Goal: Information Seeking & Learning: Learn about a topic

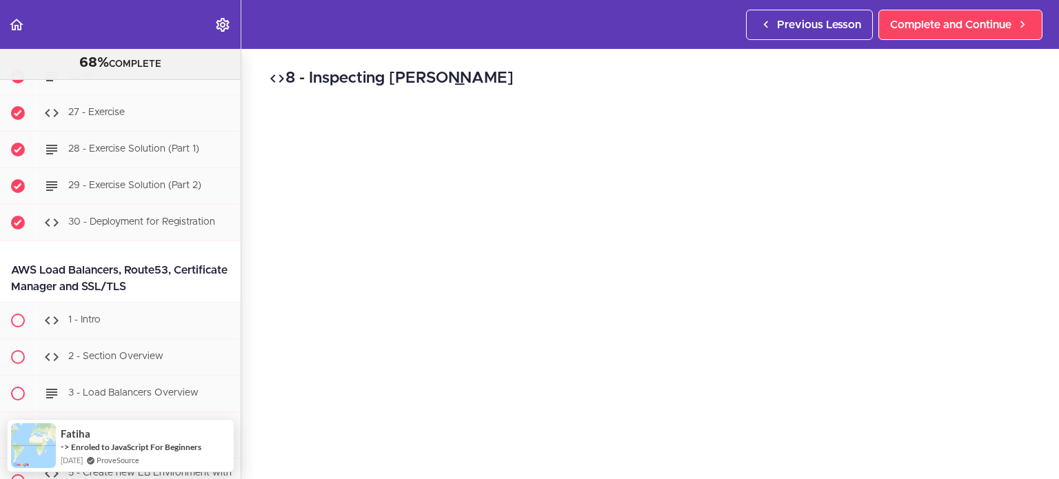
scroll to position [22437, 0]
click at [157, 305] on div "1 - Intro" at bounding box center [138, 320] width 205 height 30
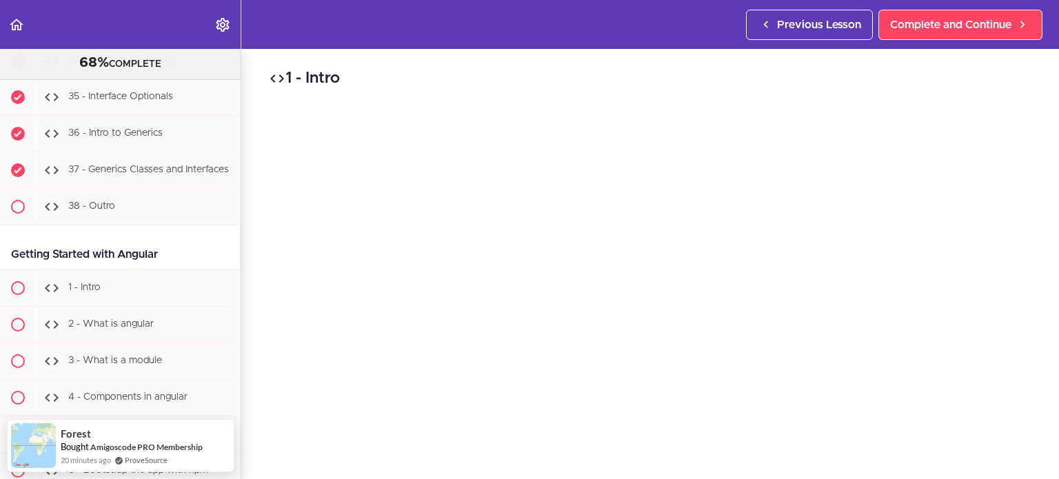
scroll to position [25274, 0]
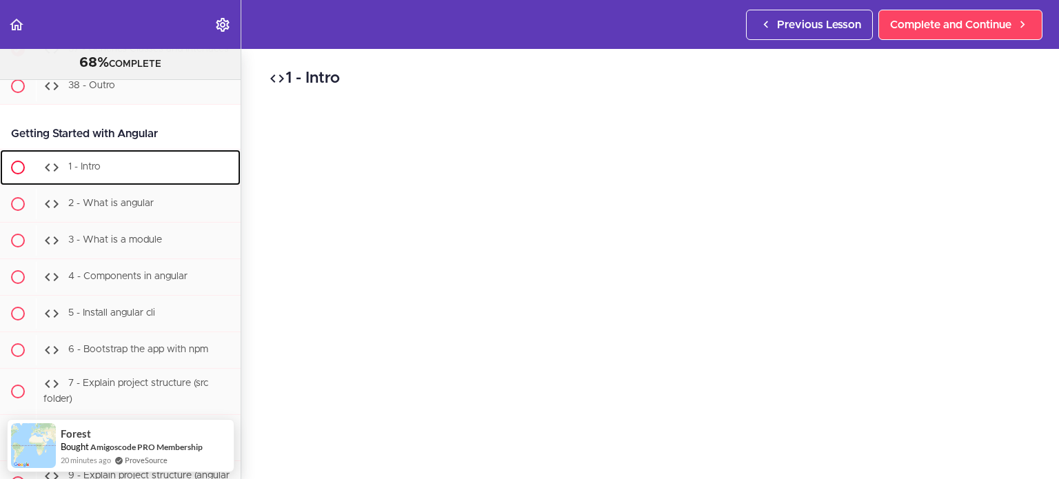
click at [105, 155] on div "1 - Intro" at bounding box center [138, 167] width 205 height 30
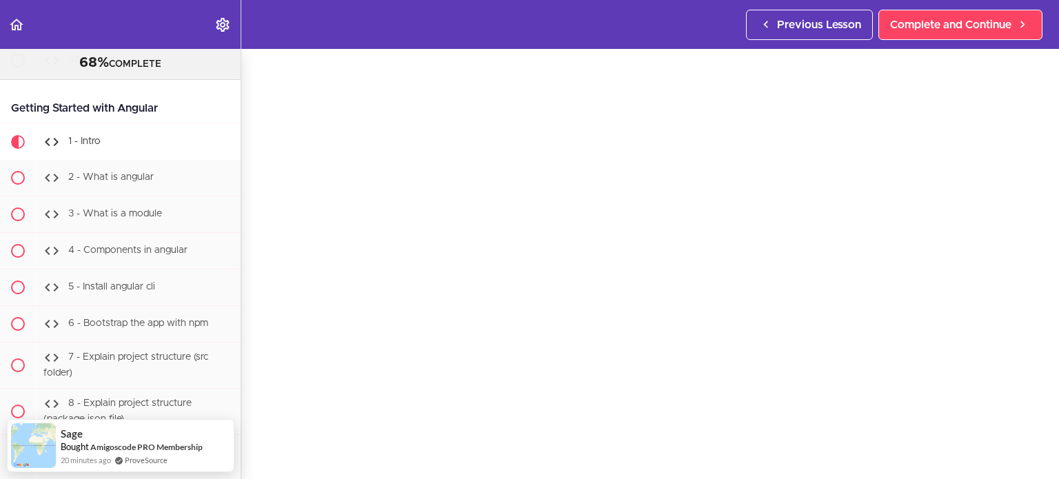
scroll to position [60, 0]
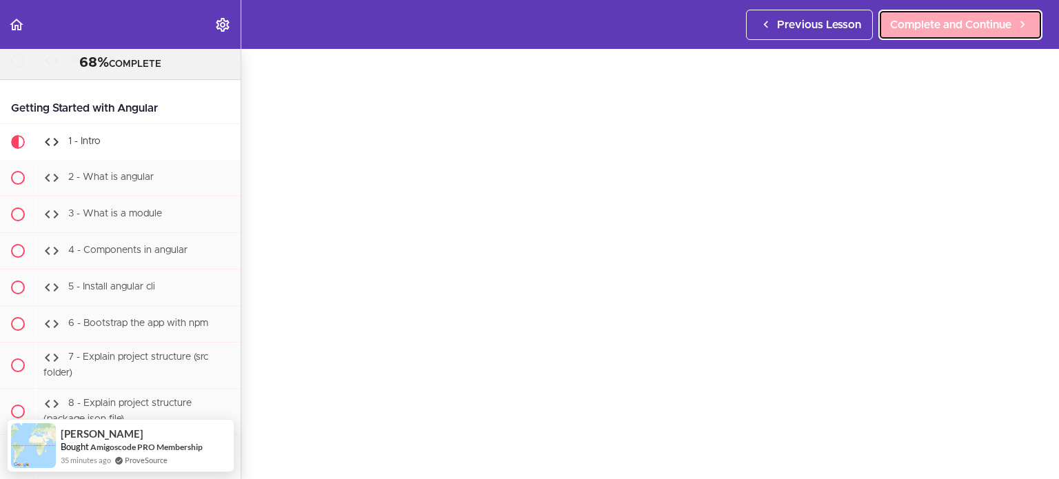
click at [954, 25] on span "Complete and Continue" at bounding box center [950, 25] width 121 height 17
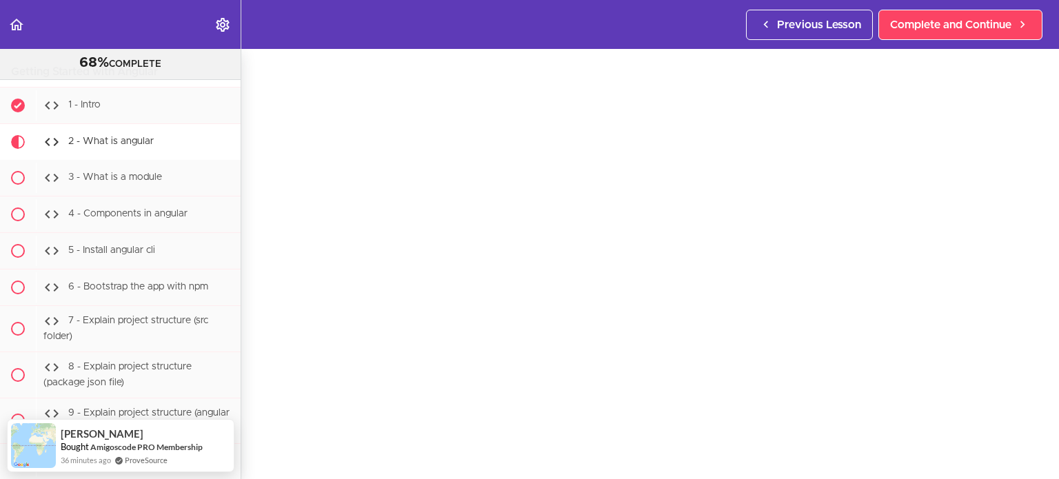
scroll to position [77, 0]
